Goal: Navigation & Orientation: Find specific page/section

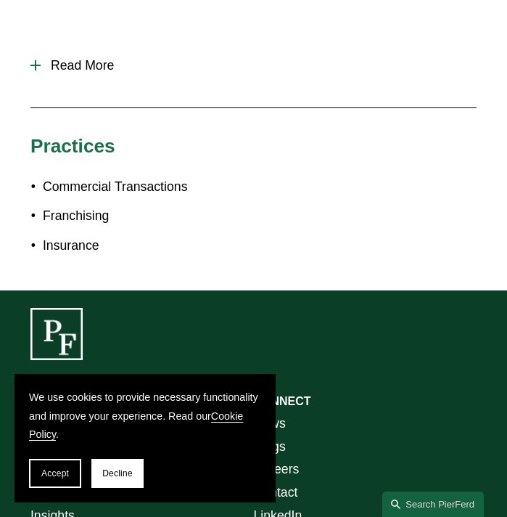
scroll to position [944, 0]
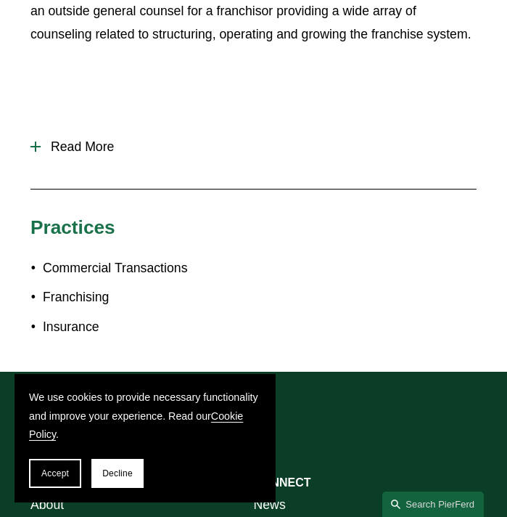
click at [78, 139] on span "Read More" at bounding box center [259, 146] width 436 height 15
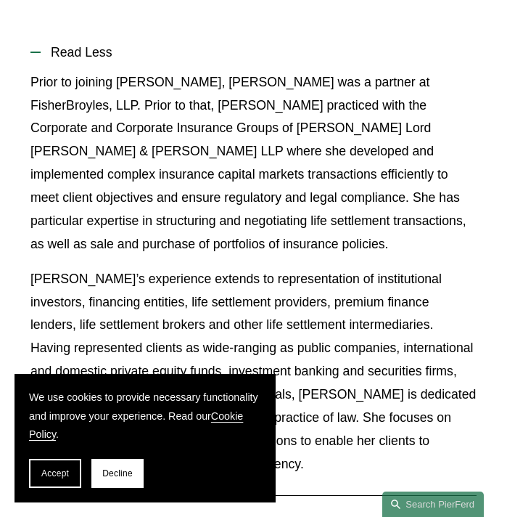
scroll to position [1016, 0]
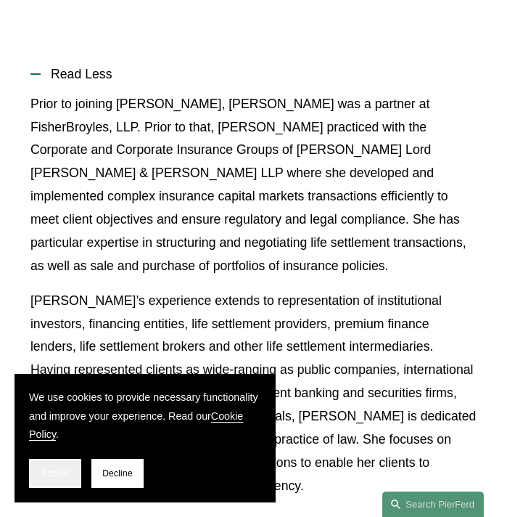
click at [67, 470] on span "Accept" at bounding box center [55, 473] width 28 height 10
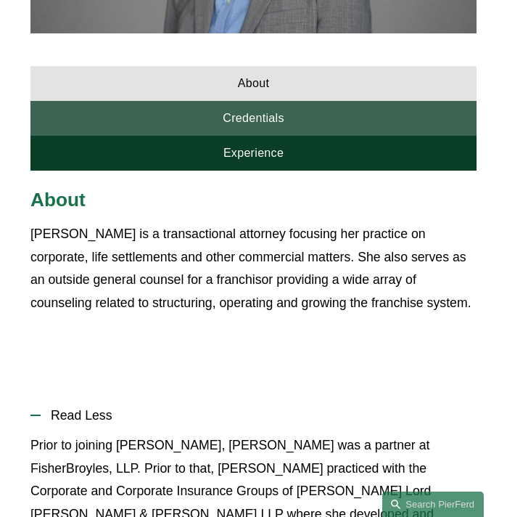
scroll to position [653, 0]
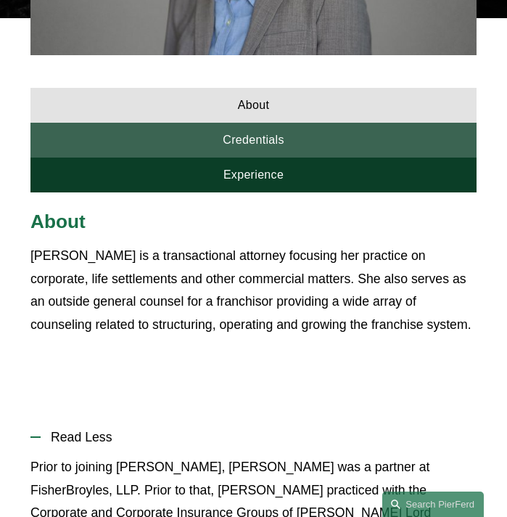
click at [254, 128] on link "Credentials" at bounding box center [253, 140] width 446 height 35
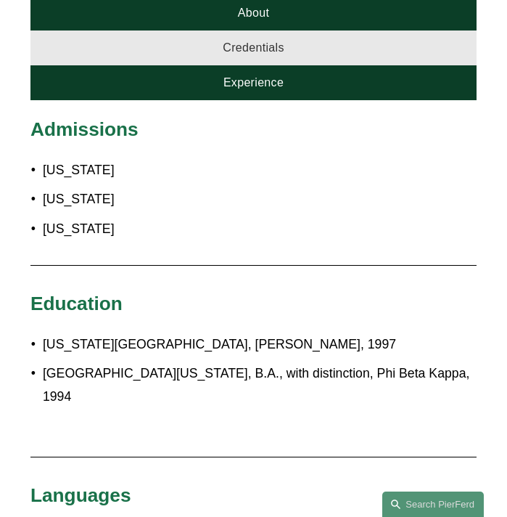
scroll to position [726, 0]
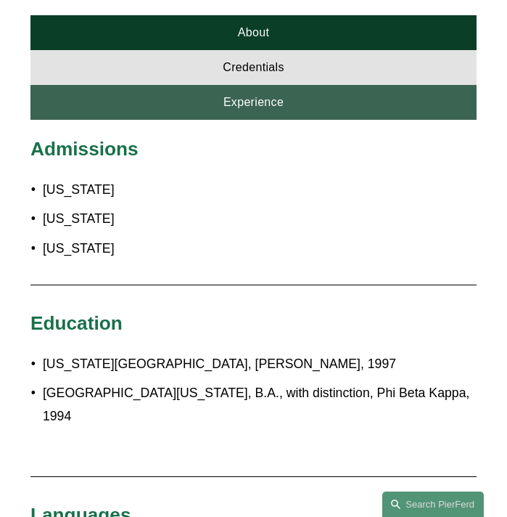
click at [253, 85] on link "Experience" at bounding box center [253, 102] width 446 height 35
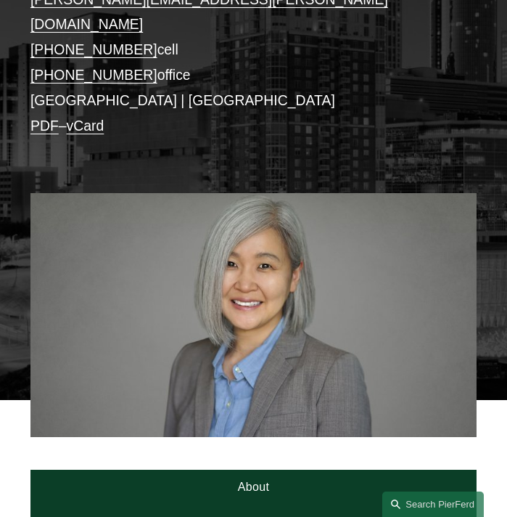
scroll to position [218, 0]
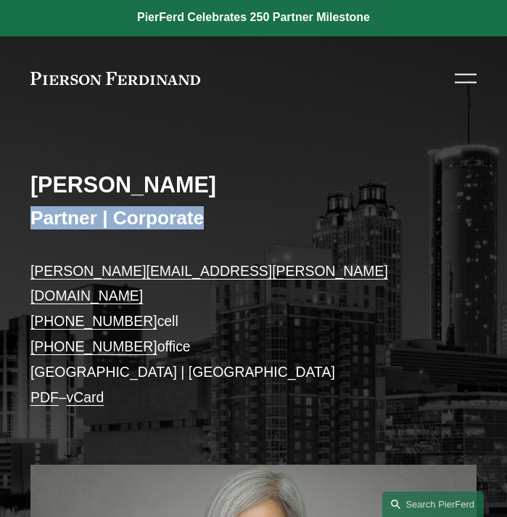
drag, startPoint x: 15, startPoint y: 218, endPoint x: 211, endPoint y: 216, distance: 196.7
click at [209, 216] on div "Melissa M. Choe Partner | Corporate melissa.choe@pierferd.com +1.206.817.8360 c…" at bounding box center [253, 404] width 507 height 536
click at [211, 216] on h3 "Partner | Corporate" at bounding box center [253, 217] width 446 height 23
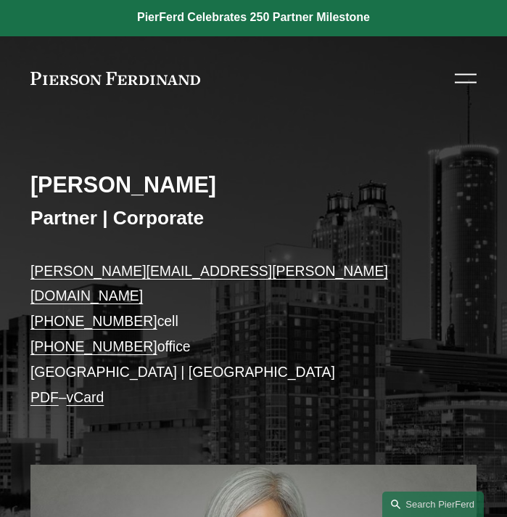
click at [141, 96] on div "Skip to Content About Practices People Locations" at bounding box center [253, 78] width 507 height 85
click at [137, 72] on link at bounding box center [115, 78] width 170 height 13
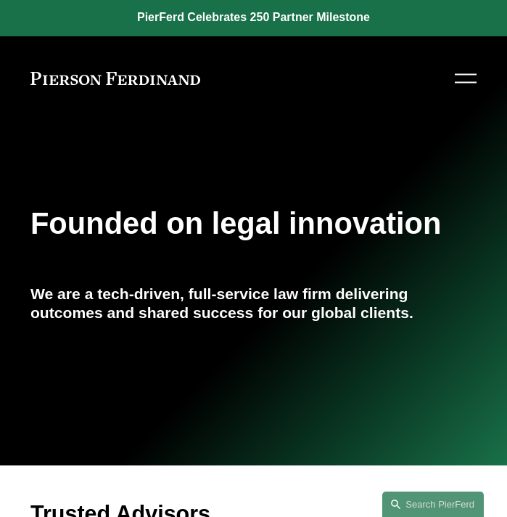
drag, startPoint x: 316, startPoint y: 352, endPoint x: 277, endPoint y: 138, distance: 217.5
click at [462, 96] on div "Skip to Content About Practices People Locations" at bounding box center [253, 78] width 507 height 85
click at [464, 78] on div at bounding box center [466, 78] width 22 height 25
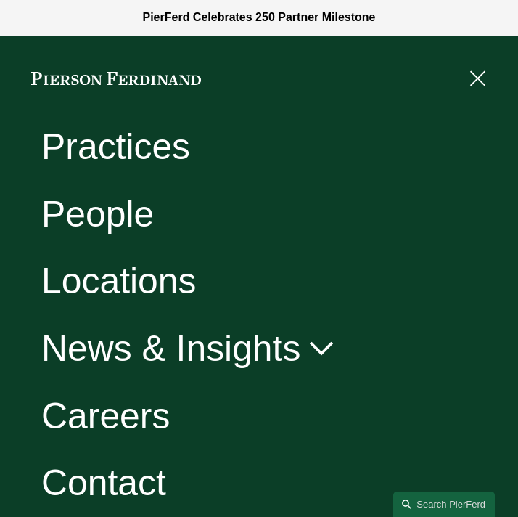
scroll to position [81, 0]
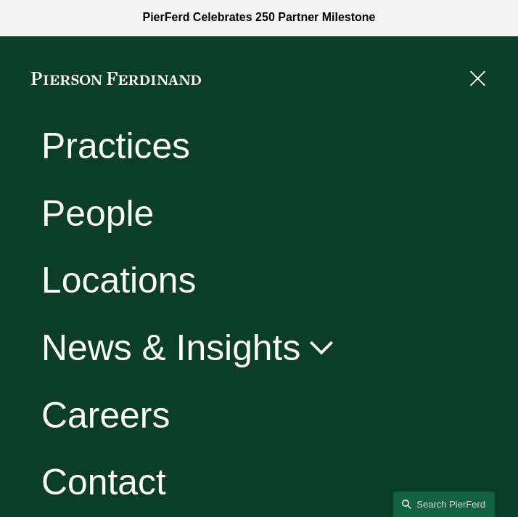
click at [96, 211] on link "People" at bounding box center [97, 213] width 112 height 36
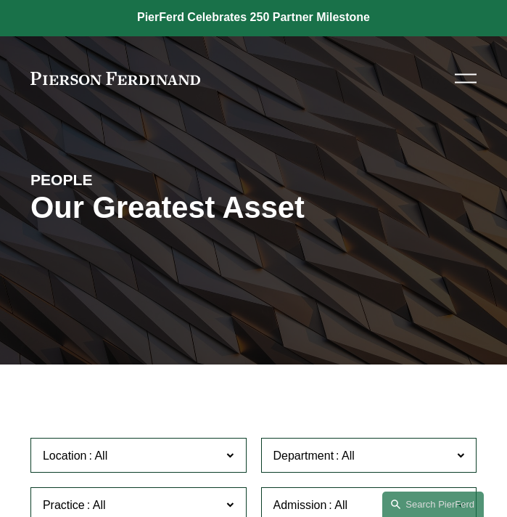
click at [152, 78] on link at bounding box center [115, 78] width 170 height 13
